Goal: Information Seeking & Learning: Learn about a topic

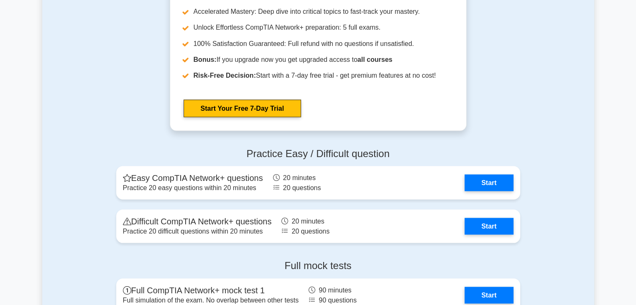
scroll to position [1555, 0]
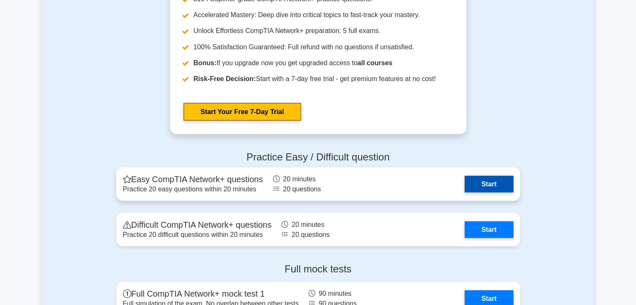
click at [490, 176] on link "Start" at bounding box center [488, 184] width 48 height 17
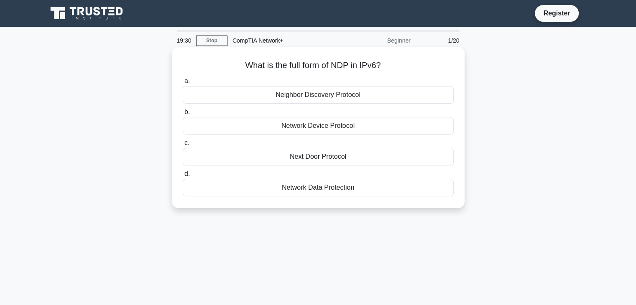
click at [395, 96] on div "Neighbor Discovery Protocol" at bounding box center [318, 95] width 271 height 18
click at [183, 84] on input "a. Neighbor Discovery Protocol" at bounding box center [183, 81] width 0 height 5
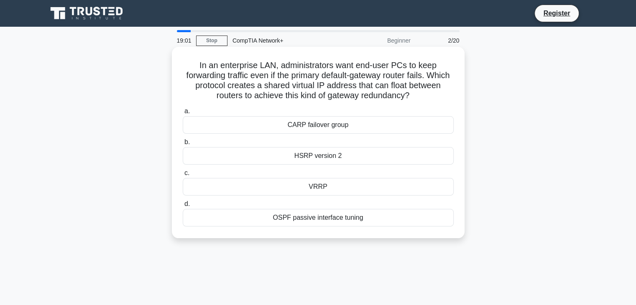
click at [374, 148] on div "HSRP version 2" at bounding box center [318, 156] width 271 height 18
click at [183, 145] on input "b. HSRP version 2" at bounding box center [183, 142] width 0 height 5
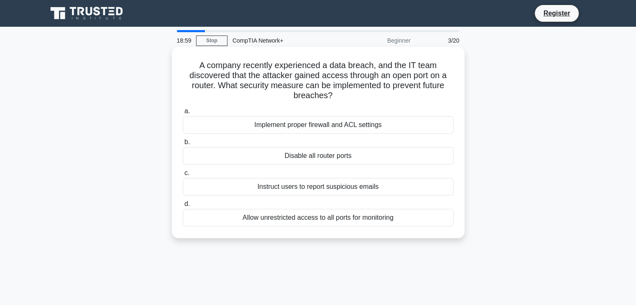
click at [342, 155] on div "Disable all router ports" at bounding box center [318, 156] width 271 height 18
click at [183, 145] on input "b. Disable all router ports" at bounding box center [183, 142] width 0 height 5
